Goal: Task Accomplishment & Management: Manage account settings

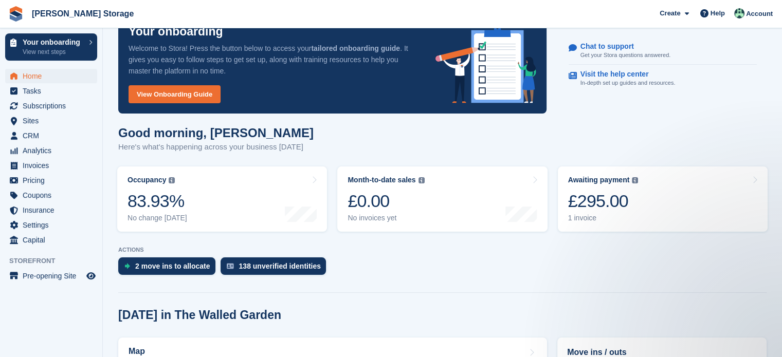
scroll to position [27, 0]
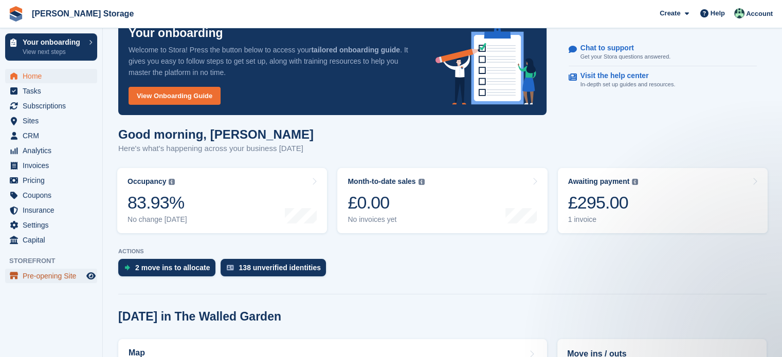
click at [32, 279] on span "Pre-opening Site" at bounding box center [54, 276] width 62 height 14
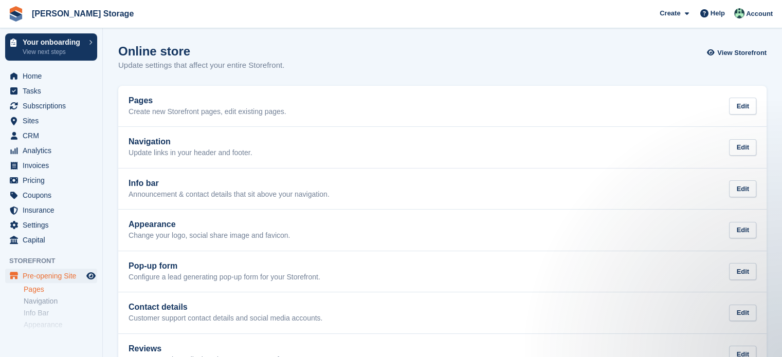
click at [42, 291] on link "Pages" at bounding box center [61, 290] width 74 height 10
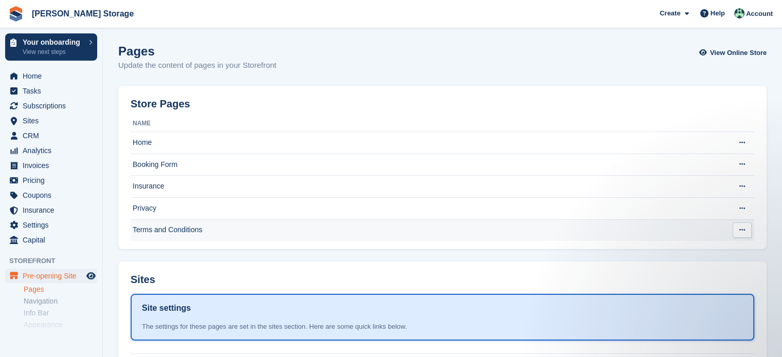
click at [157, 231] on td "Terms and Conditions" at bounding box center [427, 231] width 592 height 22
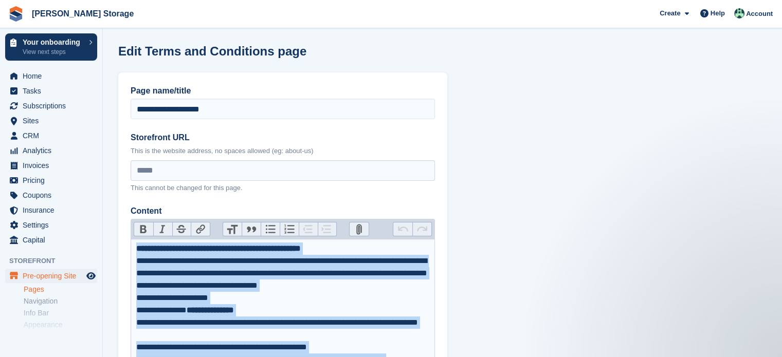
drag, startPoint x: 387, startPoint y: 177, endPoint x: 0, endPoint y: 248, distance: 393.1
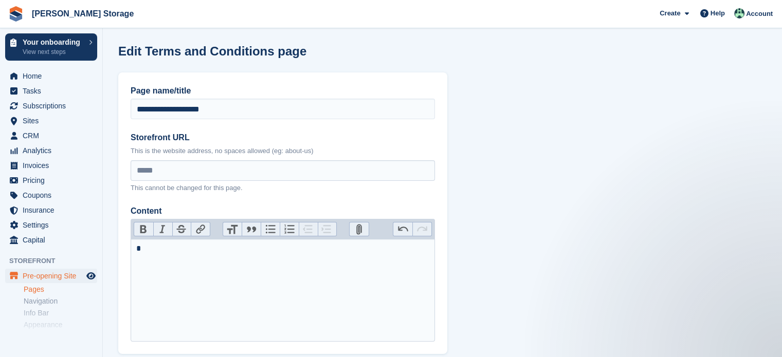
type trix-editor "**********"
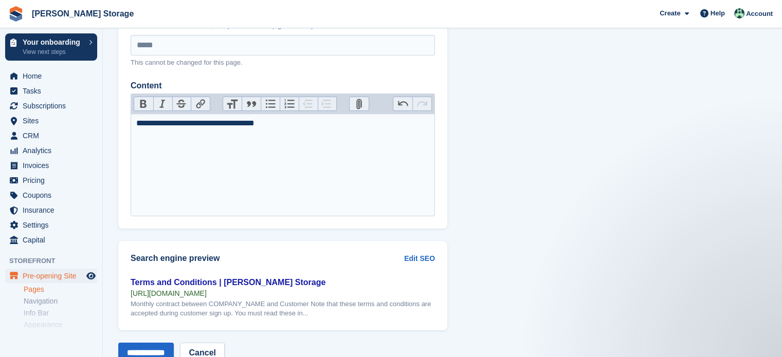
scroll to position [159, 0]
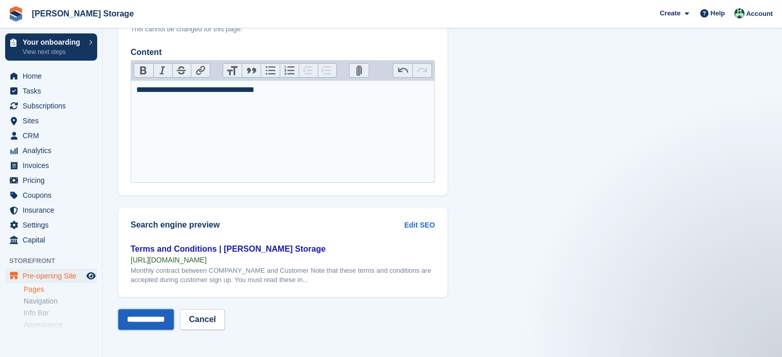
click at [171, 323] on input "**********" at bounding box center [146, 320] width 56 height 21
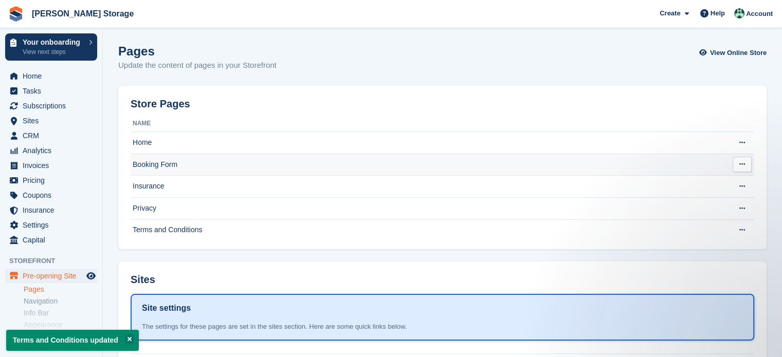
click at [151, 166] on td "Booking Form" at bounding box center [427, 165] width 592 height 22
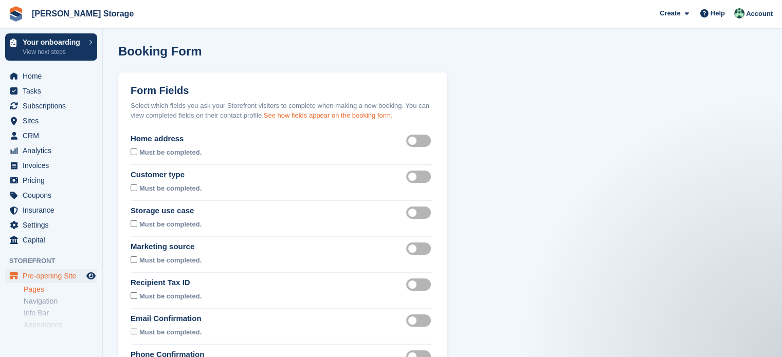
click at [325, 113] on link "See how fields appear on the booking form." at bounding box center [328, 116] width 129 height 8
click at [45, 293] on link "Pages" at bounding box center [61, 290] width 74 height 10
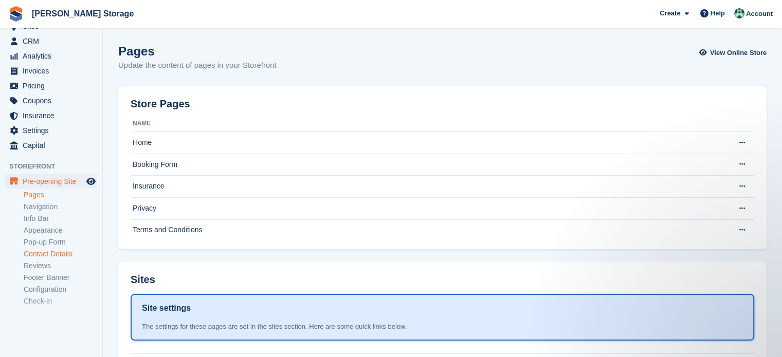
scroll to position [103, 0]
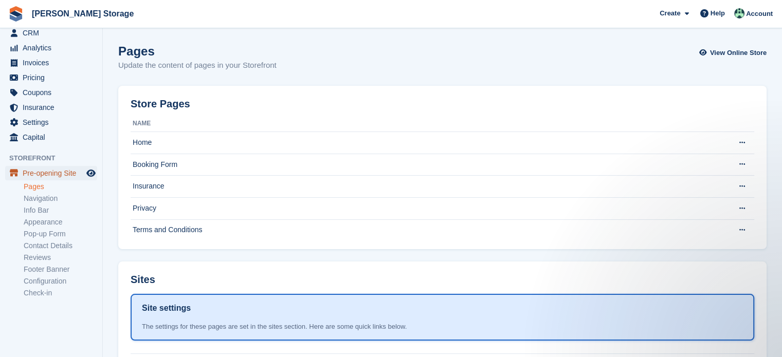
click at [74, 172] on span "Pre-opening Site" at bounding box center [54, 173] width 62 height 14
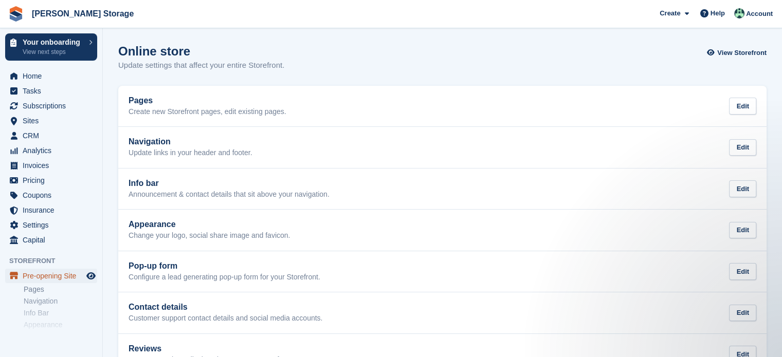
click at [54, 277] on span "Pre-opening Site" at bounding box center [54, 276] width 62 height 14
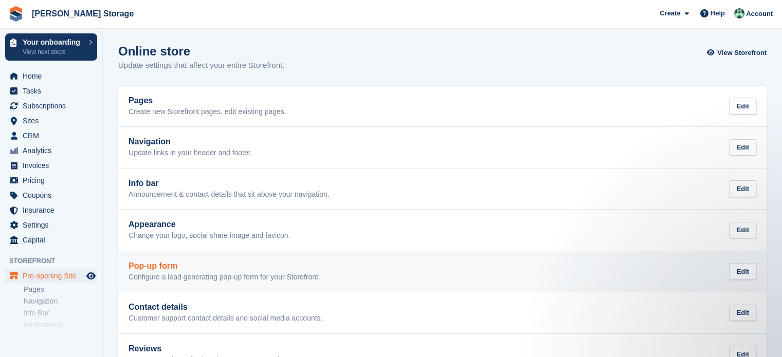
click at [167, 271] on div "Pop-up form Configure a lead generating pop-up form for your Storefront." at bounding box center [225, 272] width 192 height 21
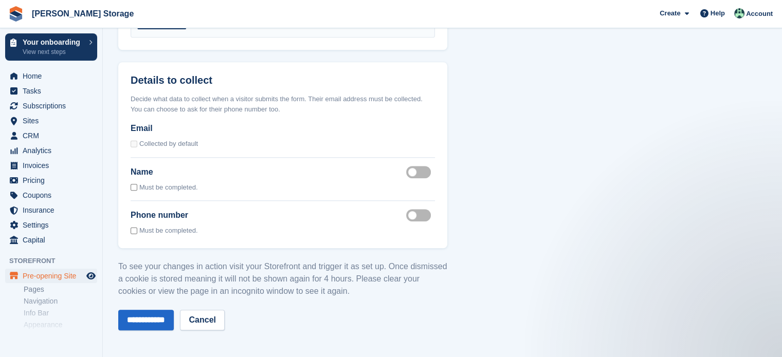
scroll to position [856, 0]
click at [39, 288] on link "Pages" at bounding box center [61, 290] width 74 height 10
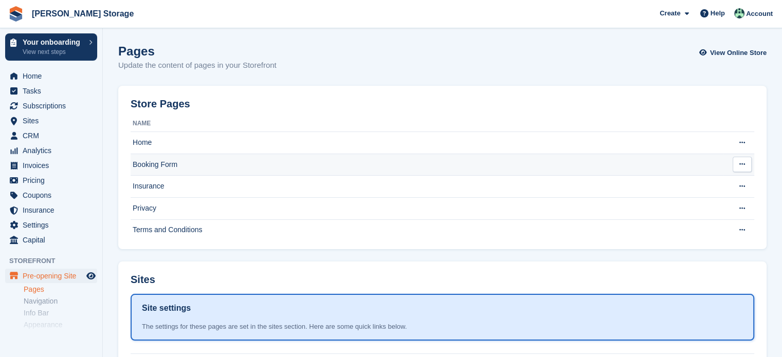
click at [181, 166] on td "Booking Form" at bounding box center [427, 165] width 592 height 22
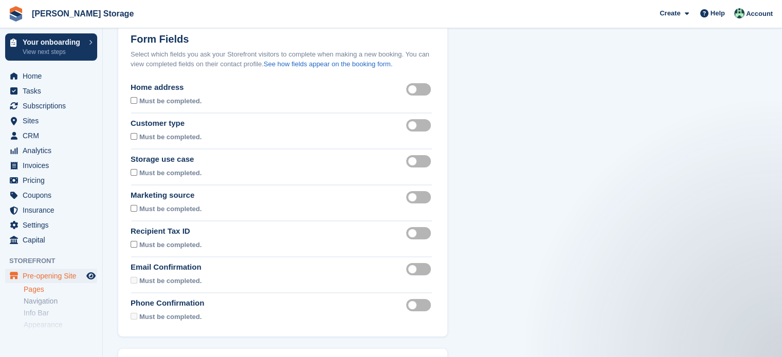
click at [185, 197] on div "Marketing source" at bounding box center [167, 196] width 73 height 12
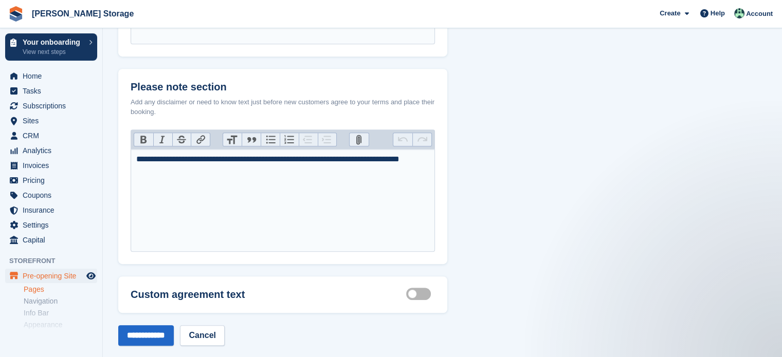
scroll to position [565, 0]
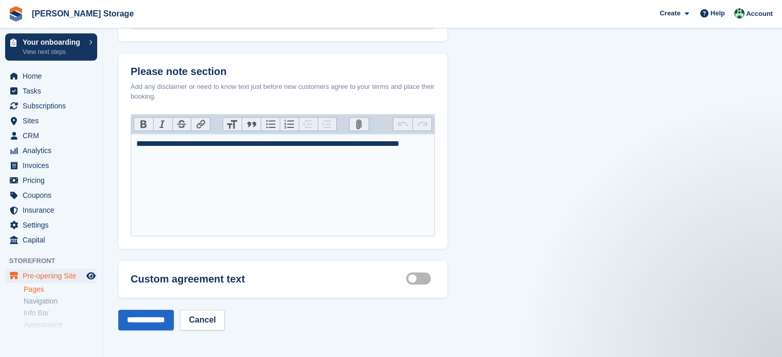
click at [417, 278] on label "Customisable terms active" at bounding box center [420, 279] width 29 height 2
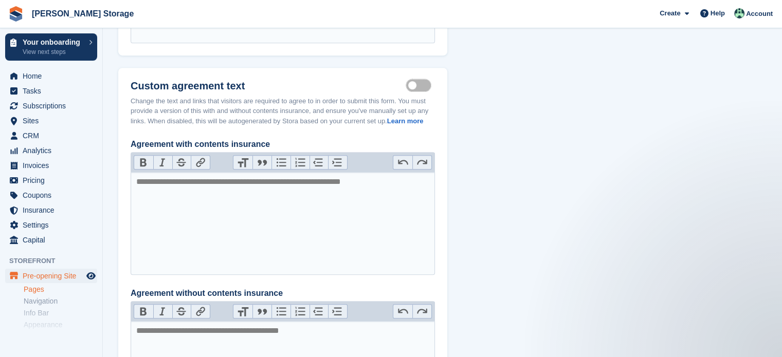
scroll to position [742, 0]
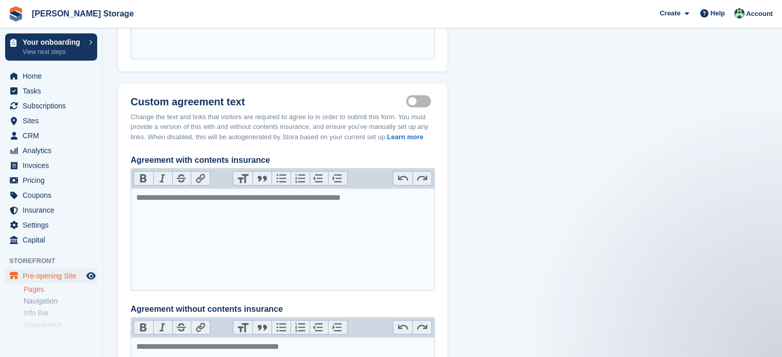
click at [424, 102] on label "Customisable terms active" at bounding box center [420, 102] width 29 height 2
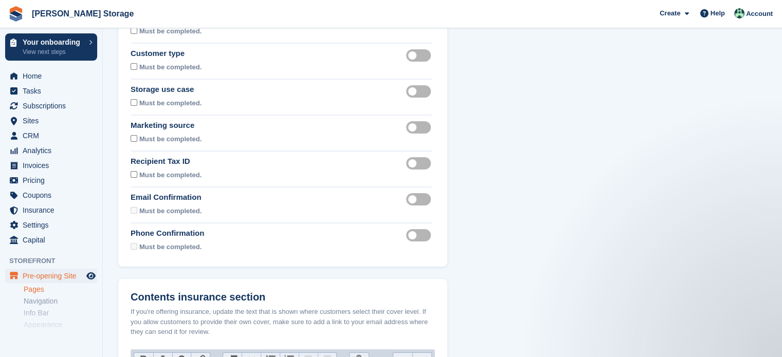
scroll to position [0, 0]
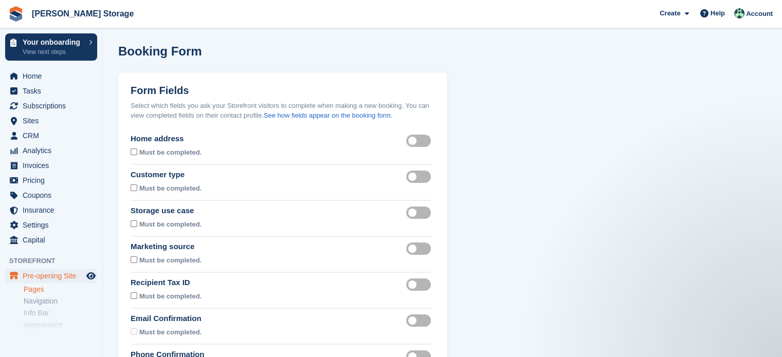
click at [38, 292] on link "Pages" at bounding box center [61, 290] width 74 height 10
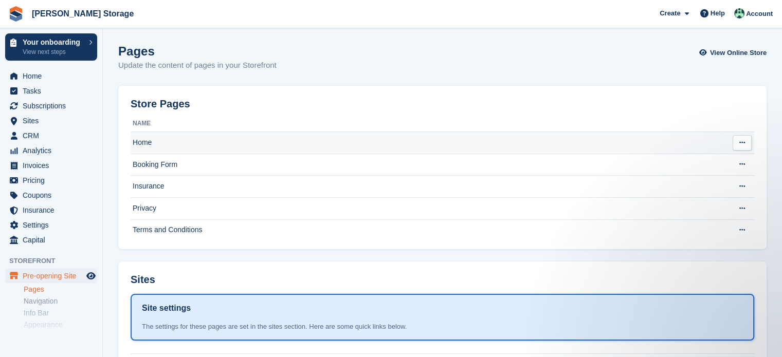
click at [152, 146] on td "Home" at bounding box center [427, 143] width 592 height 22
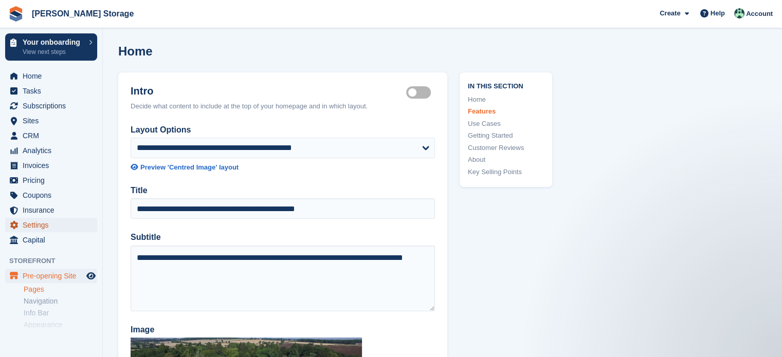
click at [28, 224] on span "Settings" at bounding box center [54, 225] width 62 height 14
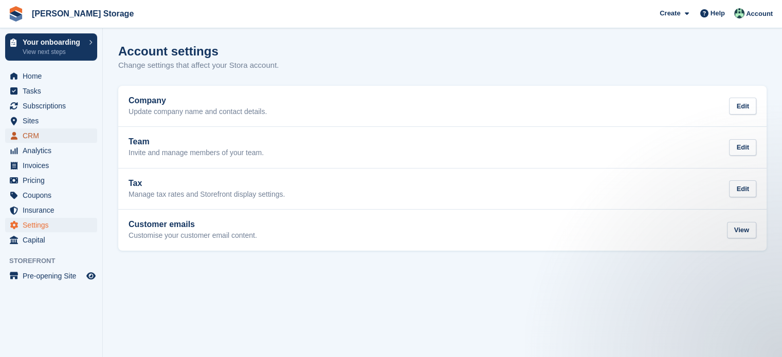
click at [34, 130] on span "CRM" at bounding box center [54, 136] width 62 height 14
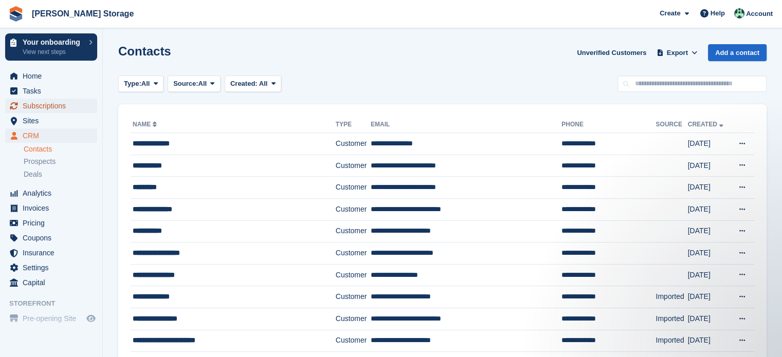
click at [43, 110] on span "Subscriptions" at bounding box center [54, 106] width 62 height 14
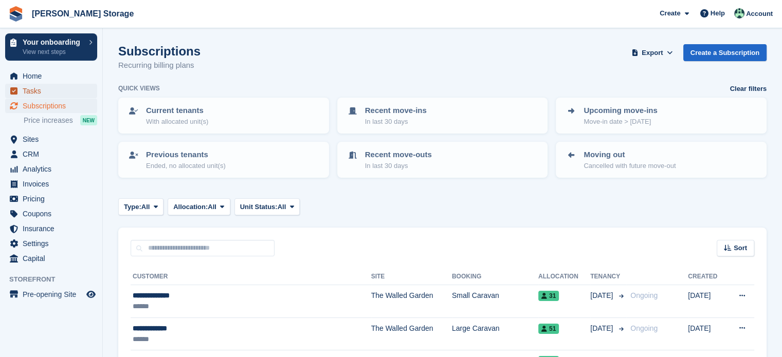
click at [25, 90] on span "Tasks" at bounding box center [54, 91] width 62 height 14
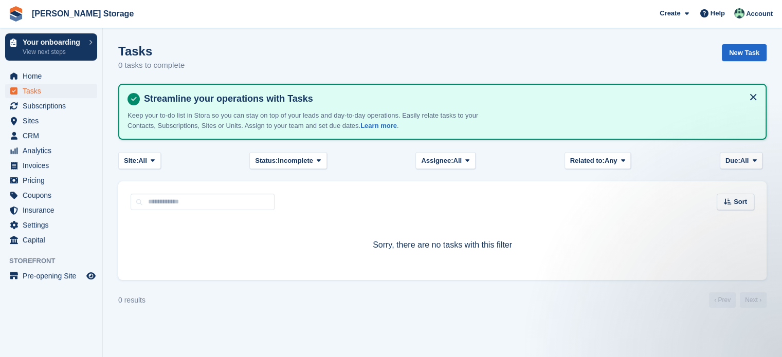
click at [47, 247] on ul "Capital" at bounding box center [51, 240] width 102 height 15
click at [41, 238] on span "Capital" at bounding box center [54, 240] width 62 height 14
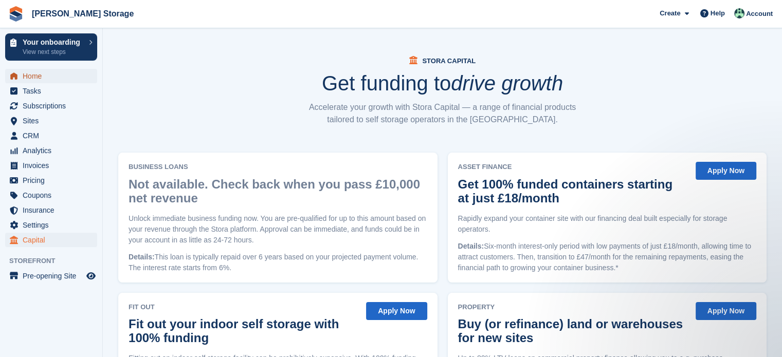
click at [37, 76] on span "Home" at bounding box center [54, 76] width 62 height 14
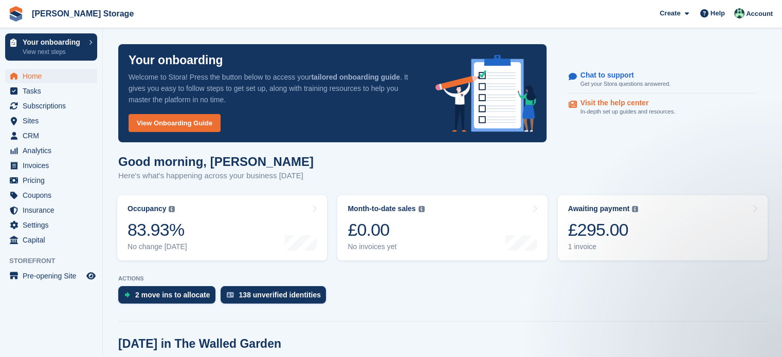
click at [631, 97] on link "Visit the help center In-depth set up guides and resources." at bounding box center [663, 108] width 188 height 28
